Goal: Entertainment & Leisure: Consume media (video, audio)

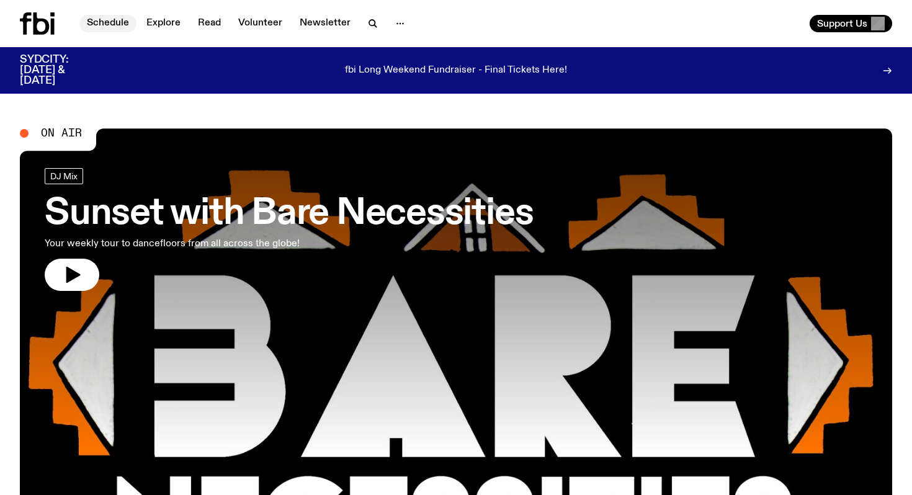
click at [124, 20] on link "Schedule" at bounding box center [107, 23] width 57 height 17
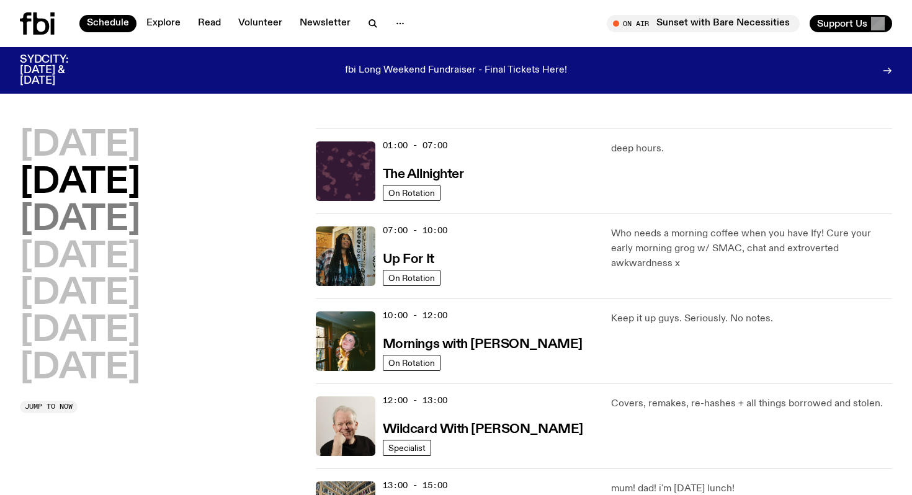
click at [125, 211] on h2 "[DATE]" at bounding box center [80, 220] width 120 height 35
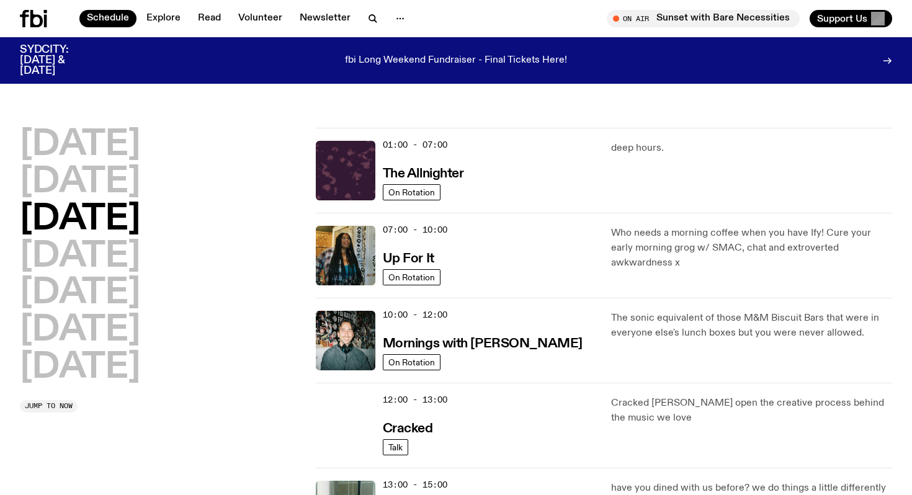
scroll to position [34, 0]
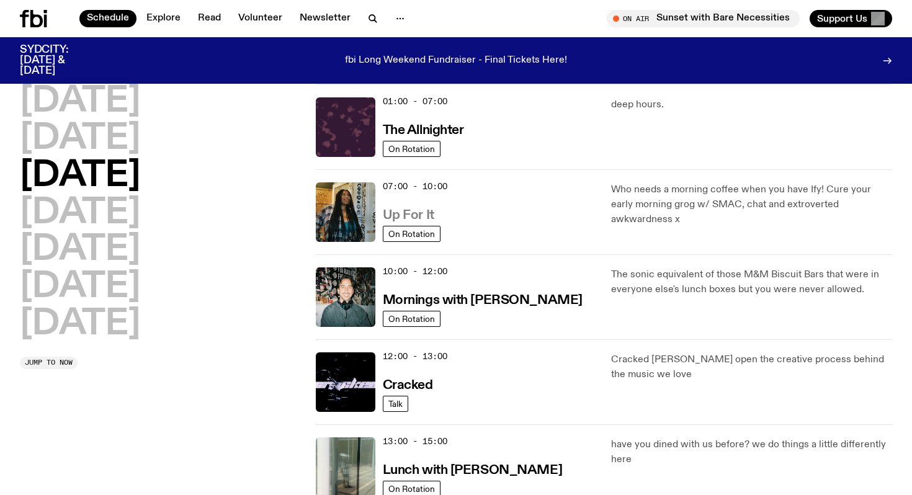
click at [419, 215] on h3 "Up For It" at bounding box center [409, 215] width 52 height 13
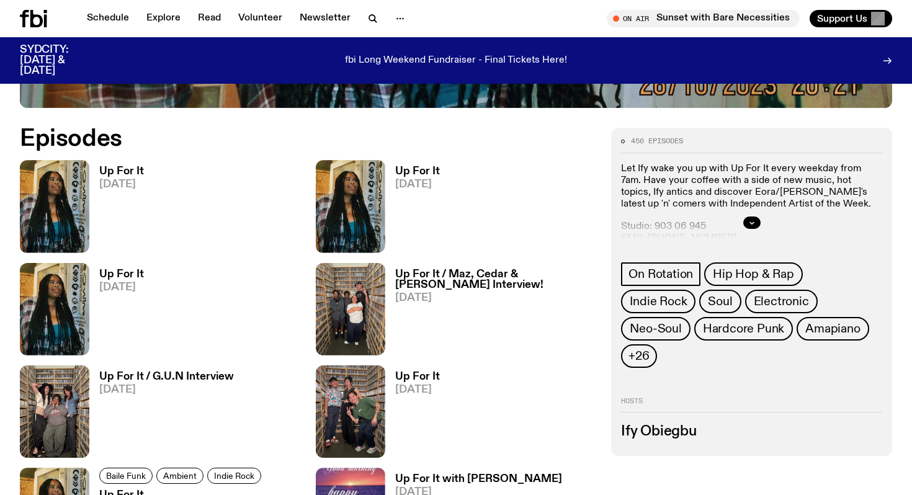
scroll to position [567, 0]
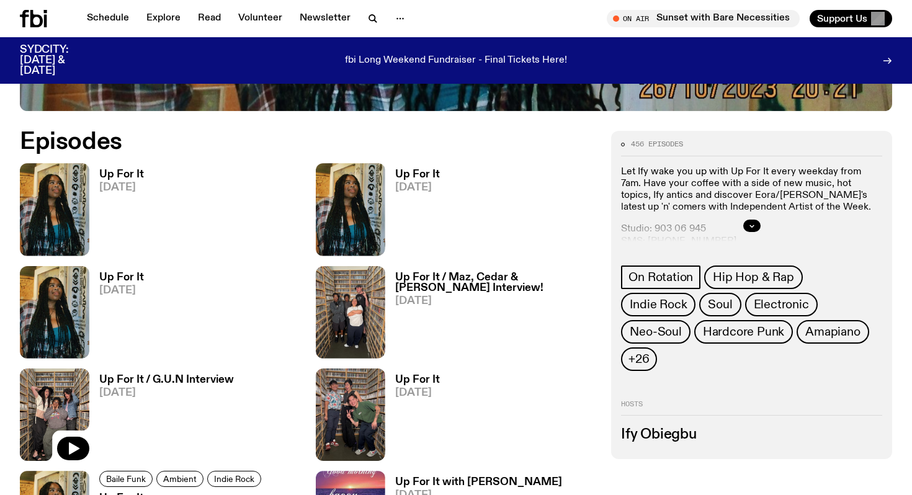
click at [58, 420] on img at bounding box center [55, 415] width 70 height 92
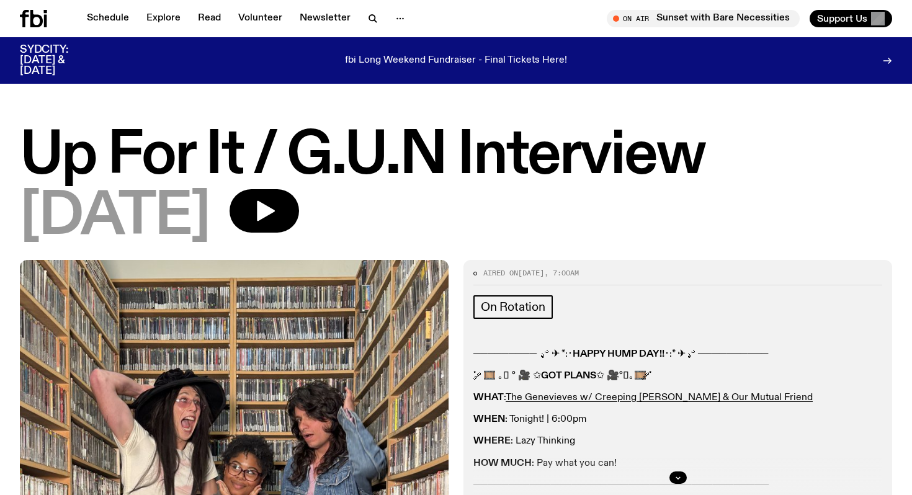
scroll to position [4, 0]
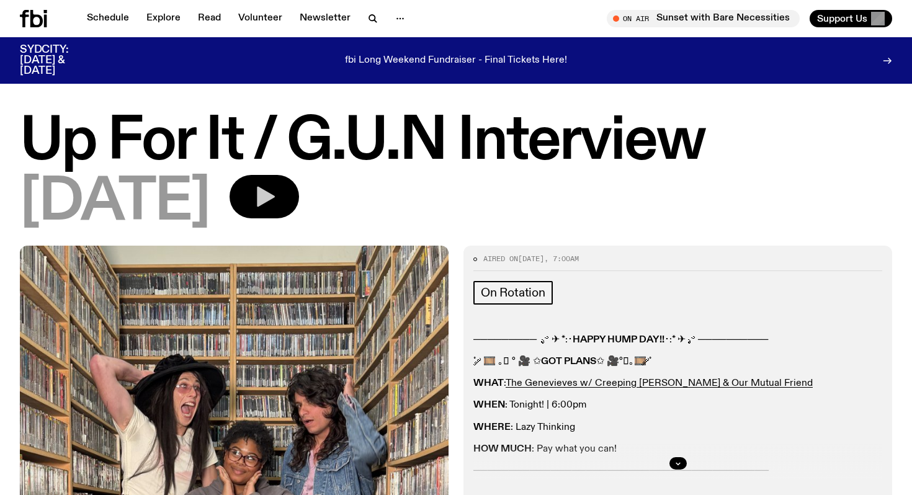
click at [277, 206] on icon "button" at bounding box center [264, 196] width 25 height 25
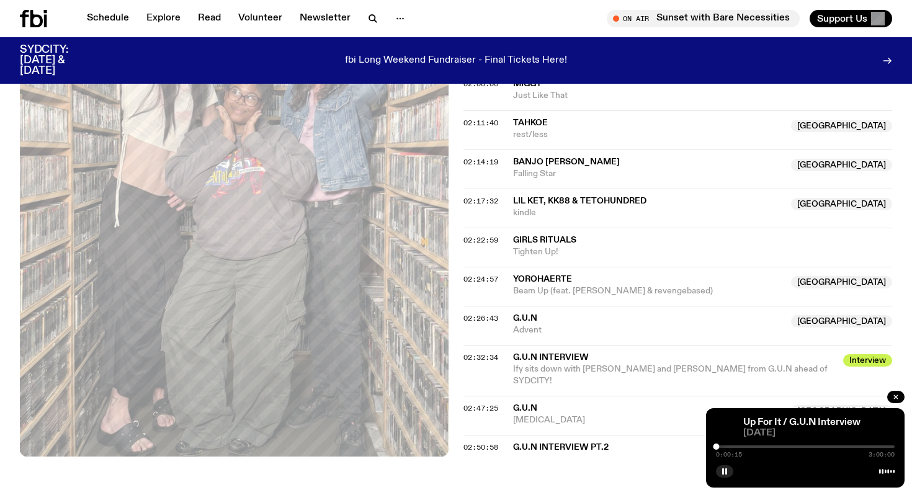
scroll to position [1465, 0]
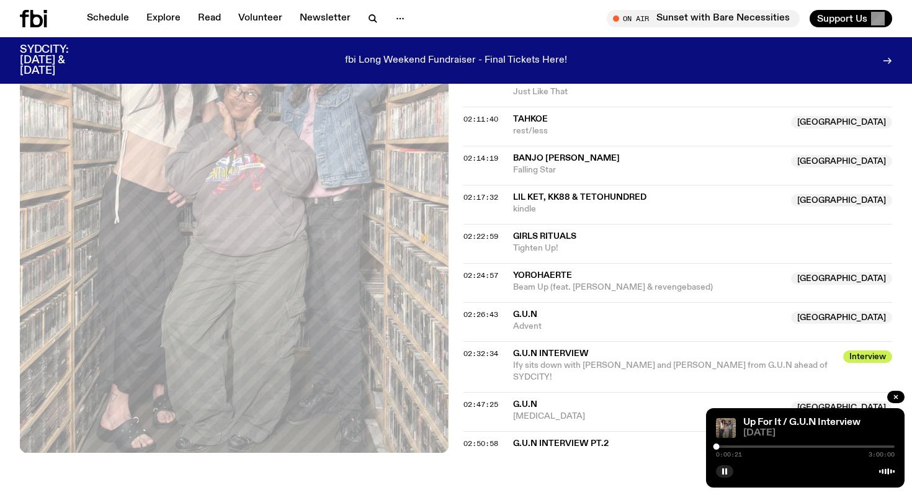
click at [802, 446] on div at bounding box center [805, 447] width 179 height 2
click at [827, 445] on div "1:26:53 3:00:00" at bounding box center [805, 450] width 179 height 15
click at [831, 447] on div at bounding box center [805, 447] width 179 height 2
click at [847, 445] on div "1:55:38 3:00:00" at bounding box center [805, 450] width 179 height 15
click at [853, 446] on div at bounding box center [805, 447] width 179 height 2
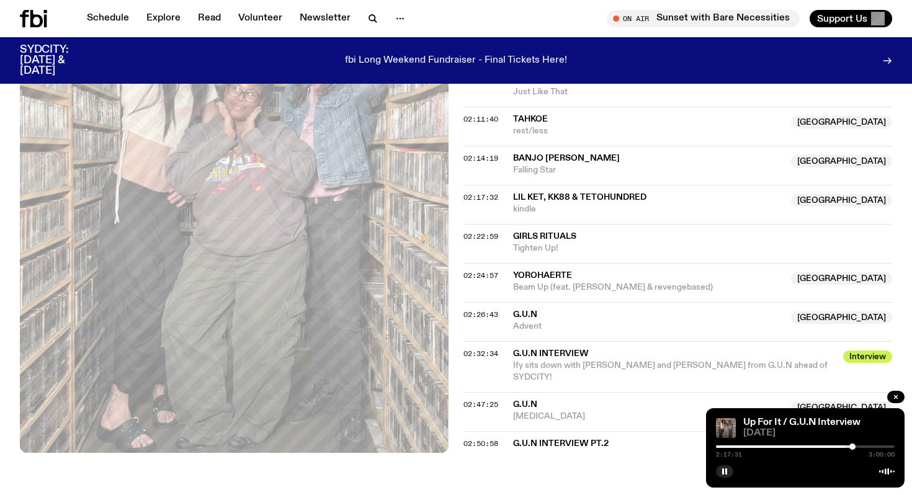
click at [861, 444] on div "2:17:31 3:00:00" at bounding box center [805, 450] width 179 height 15
click at [863, 444] on div "2:17:31 3:00:00" at bounding box center [805, 450] width 179 height 15
click at [858, 446] on div at bounding box center [805, 447] width 179 height 2
click at [865, 446] on div at bounding box center [805, 447] width 179 height 2
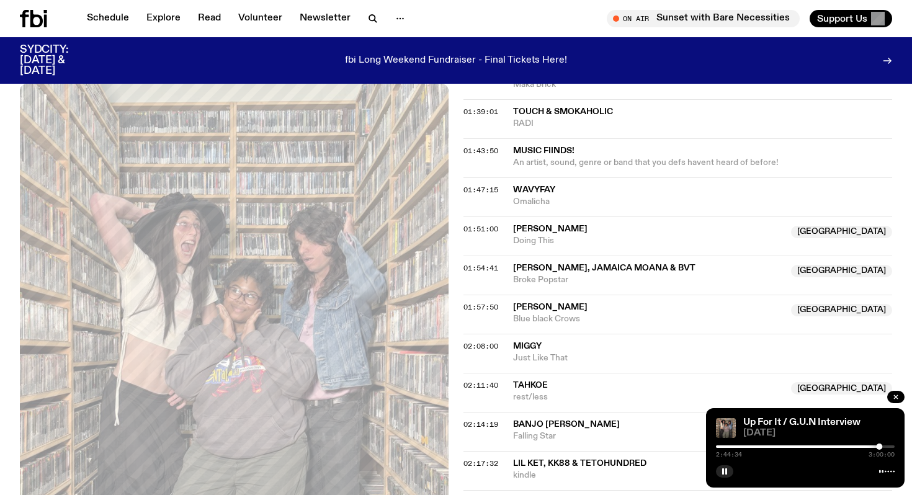
scroll to position [1163, 0]
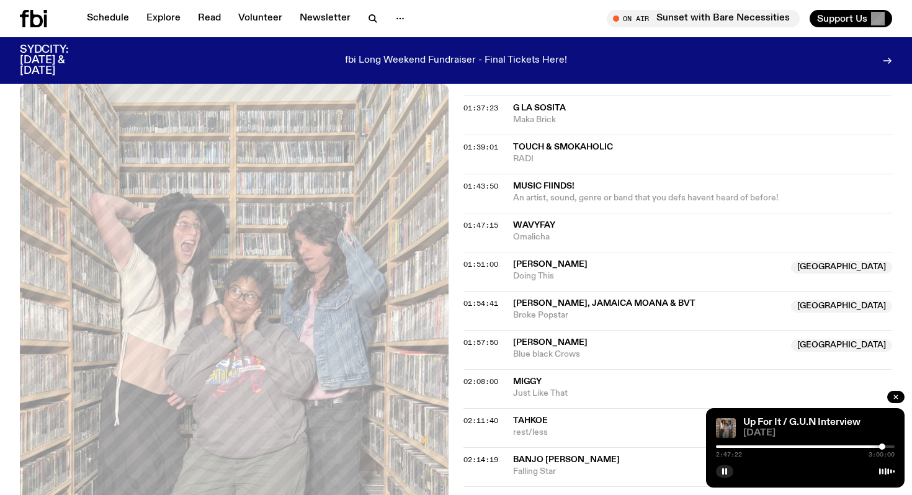
click at [888, 446] on div at bounding box center [805, 447] width 179 height 2
click at [885, 445] on div at bounding box center [885, 447] width 6 height 6
click at [723, 471] on rect "button" at bounding box center [723, 472] width 2 height 6
